Goal: Information Seeking & Learning: Learn about a topic

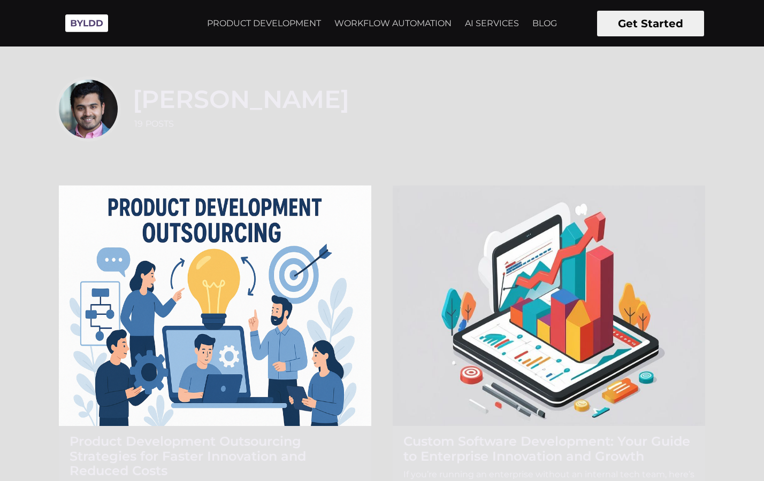
click at [86, 25] on img at bounding box center [86, 23] width 53 height 29
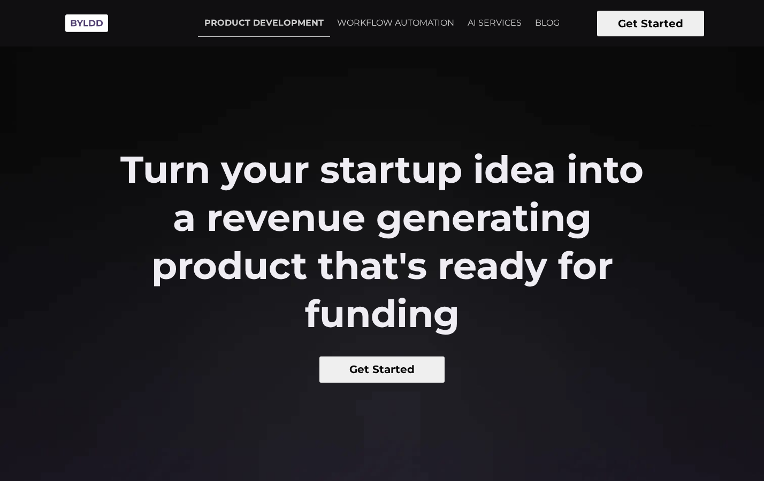
click at [205, 282] on h2 "Turn your startup idea into a revenue generating product that's ready for fundi…" at bounding box center [381, 241] width 535 height 193
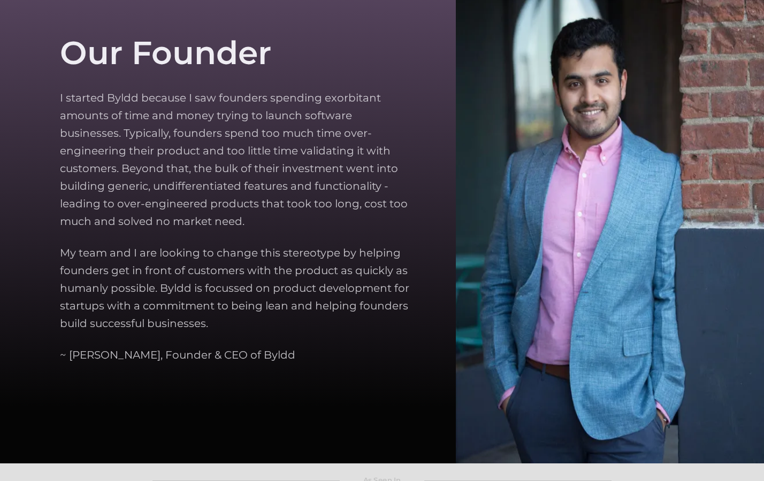
scroll to position [3219, 0]
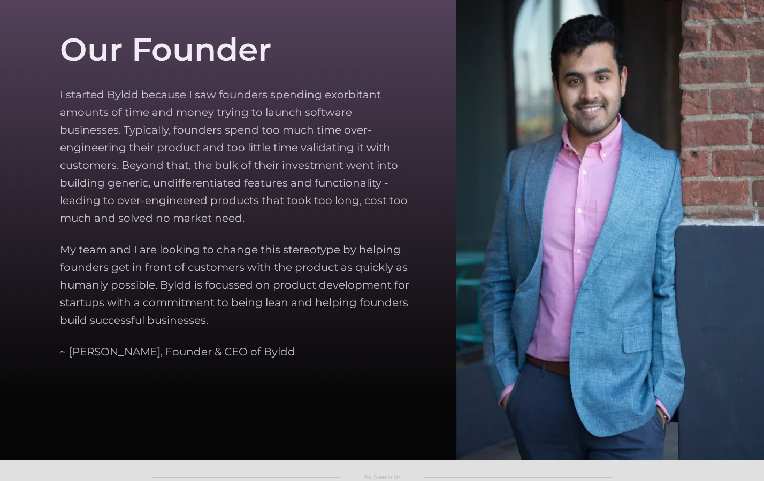
drag, startPoint x: 64, startPoint y: 49, endPoint x: 298, endPoint y: 352, distance: 383.6
click at [298, 352] on div "Our Founder I started Byldd because I saw founders spending exorbitant amounts …" at bounding box center [245, 196] width 370 height 467
copy div "Our Founder I started Byldd because I saw founders spending exorbitant amounts …"
click at [43, 163] on section "Our Founder I started Byldd because I saw founders spending exorbitant amounts …" at bounding box center [382, 195] width 764 height 529
